Goal: Information Seeking & Learning: Find specific fact

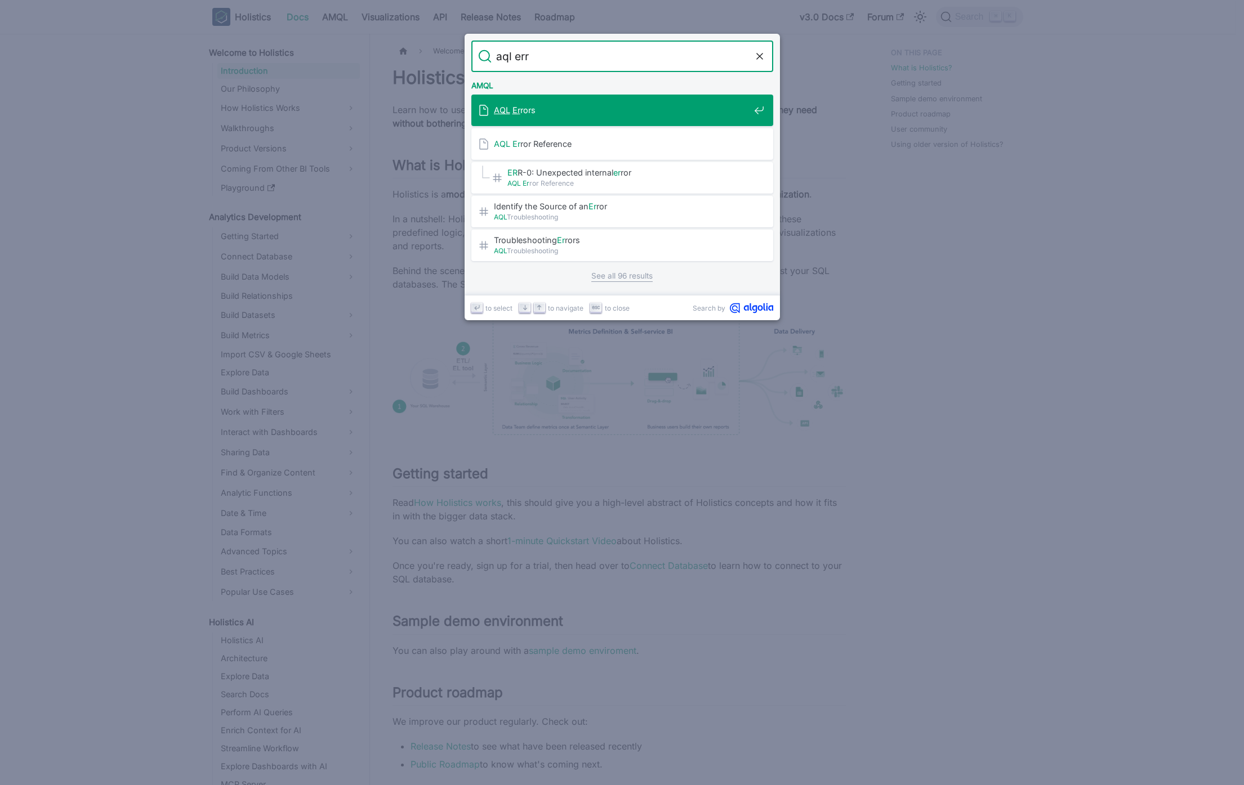
type input "aql erro"
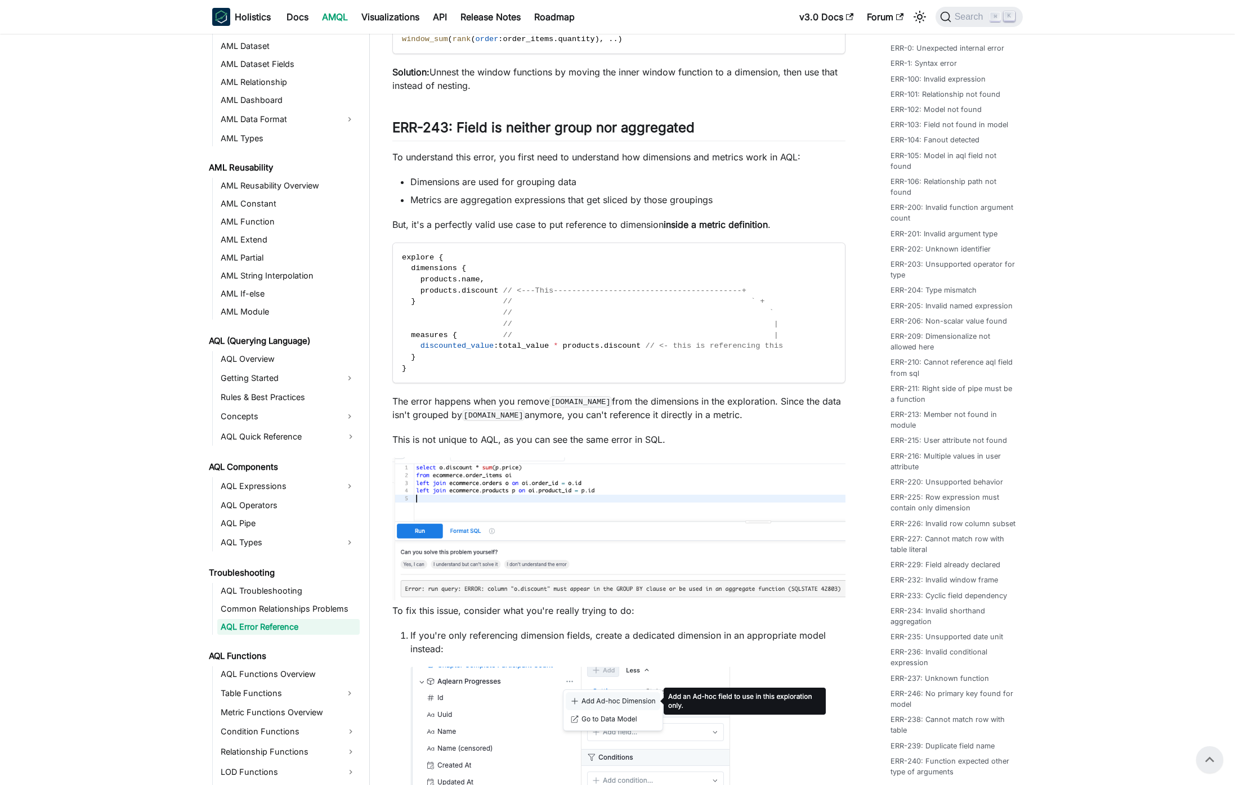
scroll to position [8941, 0]
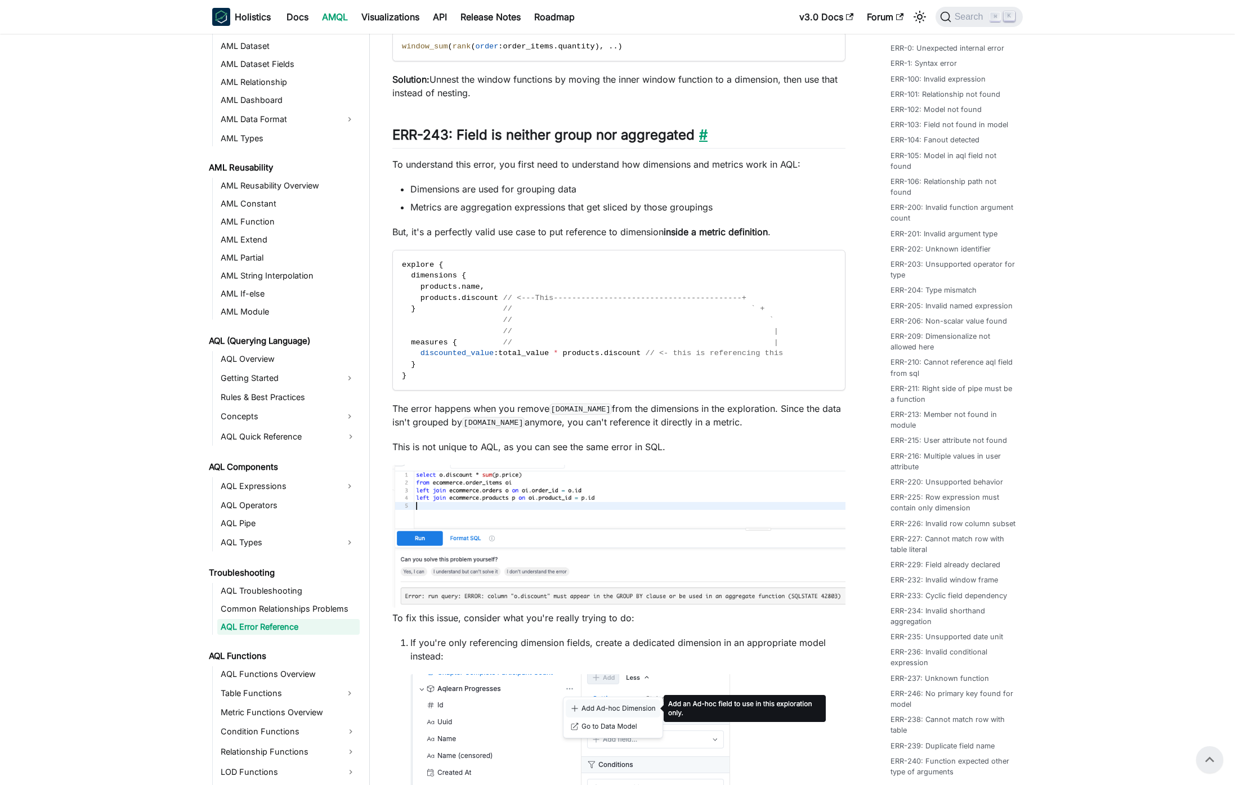
click at [703, 143] on link "​" at bounding box center [701, 135] width 13 height 16
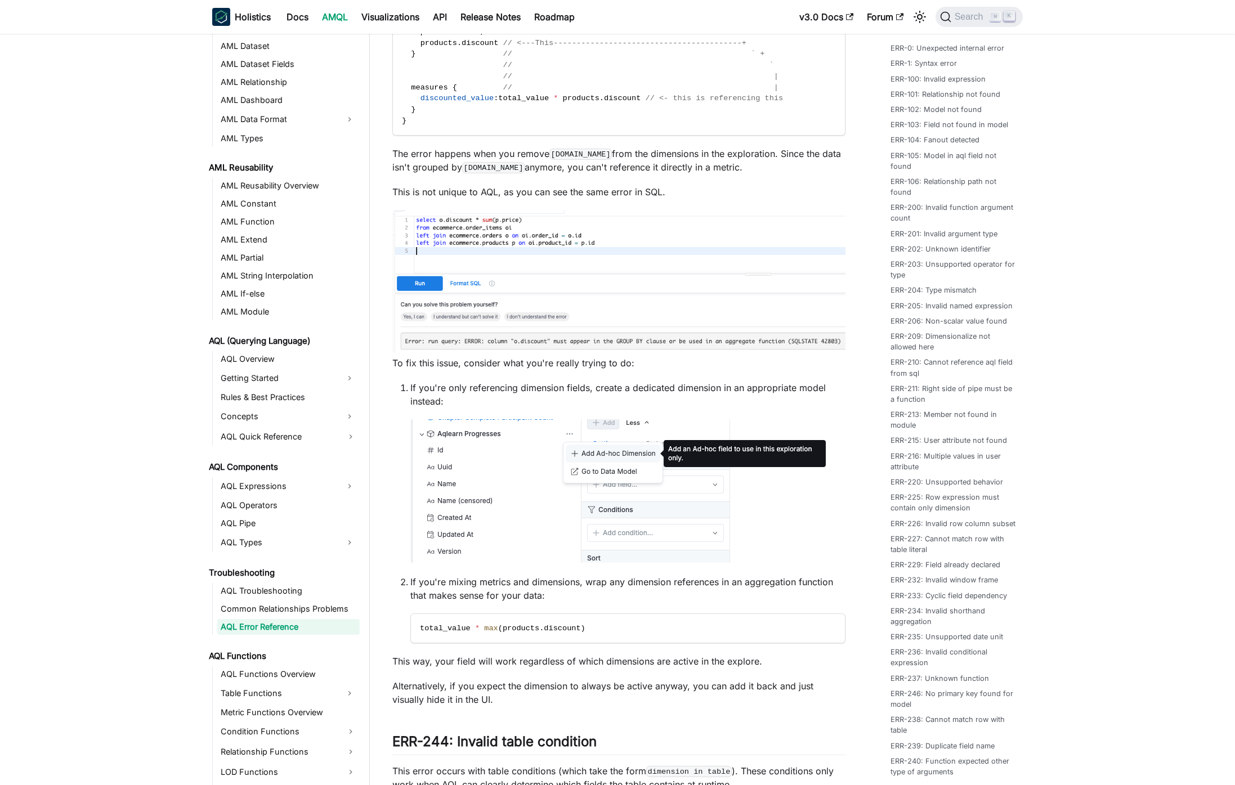
scroll to position [9205, 0]
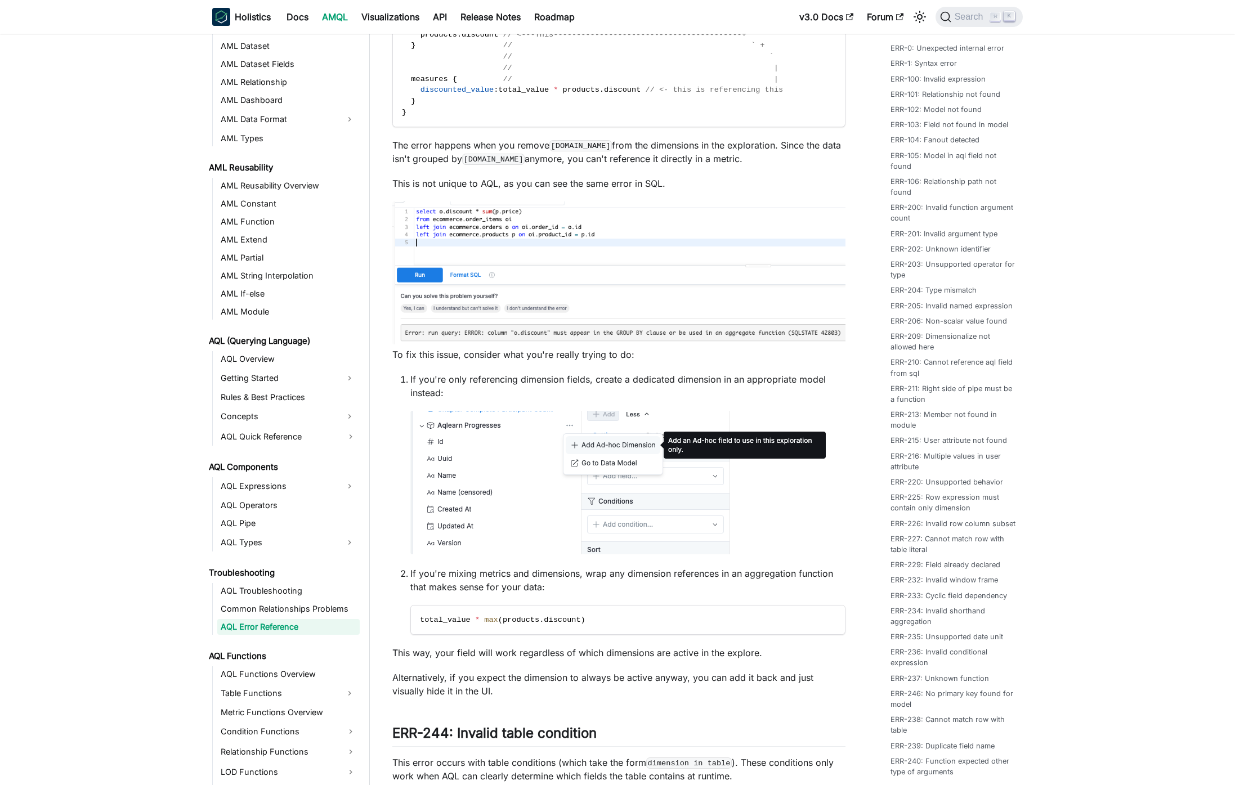
click at [590, 400] on p "If you're only referencing dimension fields, create a dedicated dimension in an…" at bounding box center [627, 386] width 435 height 27
